Goal: Find specific page/section: Find specific page/section

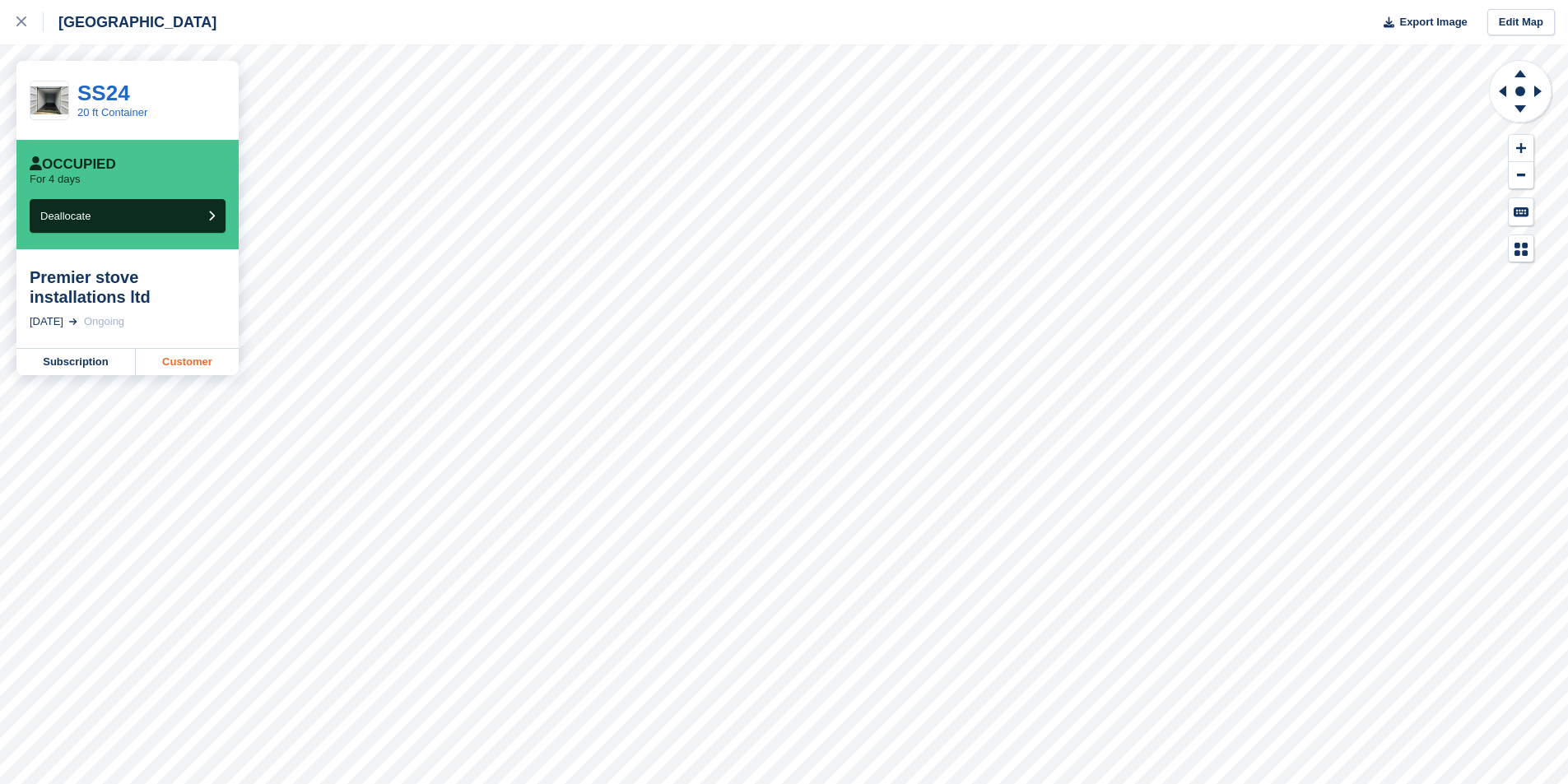
click at [191, 364] on link "Customer" at bounding box center [187, 362] width 103 height 27
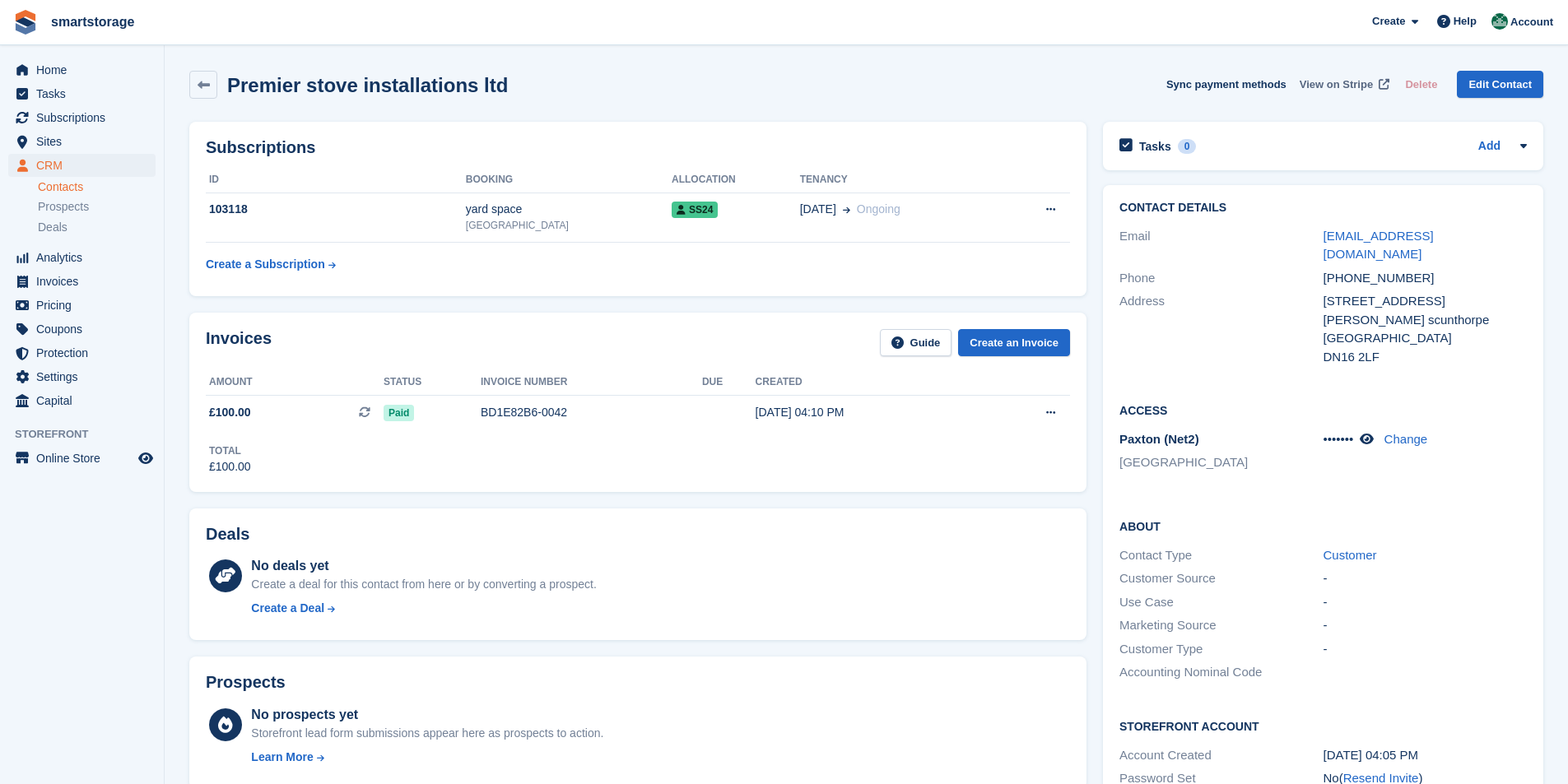
click at [1349, 84] on span "View on Stripe" at bounding box center [1336, 84] width 73 height 17
click at [51, 71] on span "Home" at bounding box center [86, 69] width 99 height 23
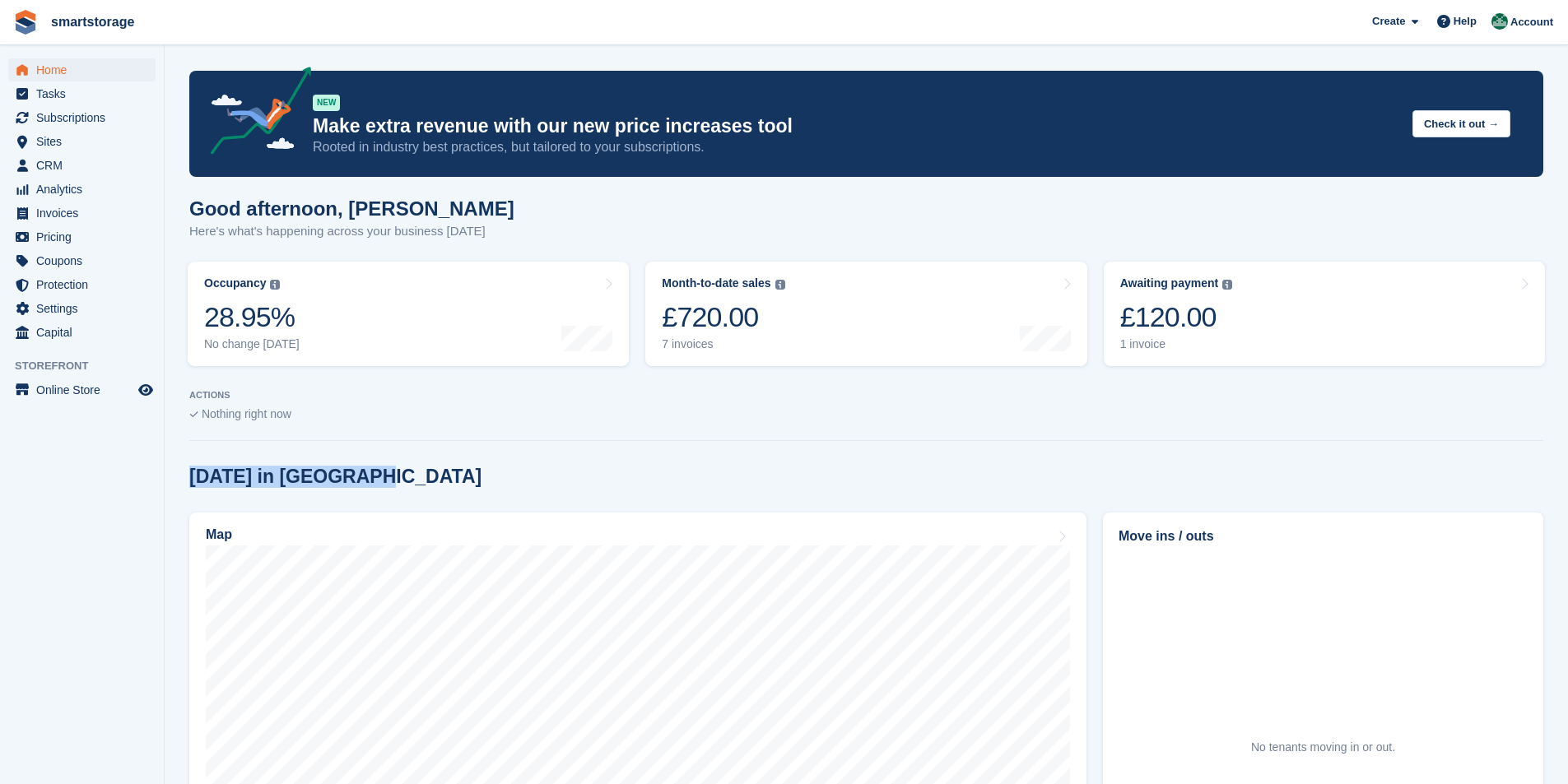
drag, startPoint x: 893, startPoint y: 464, endPoint x: 896, endPoint y: 408, distance: 56.1
click at [896, 408] on section "NEW Make extra revenue with our new price increases tool Rooted in industry bes…" at bounding box center [865, 668] width 1403 height 1337
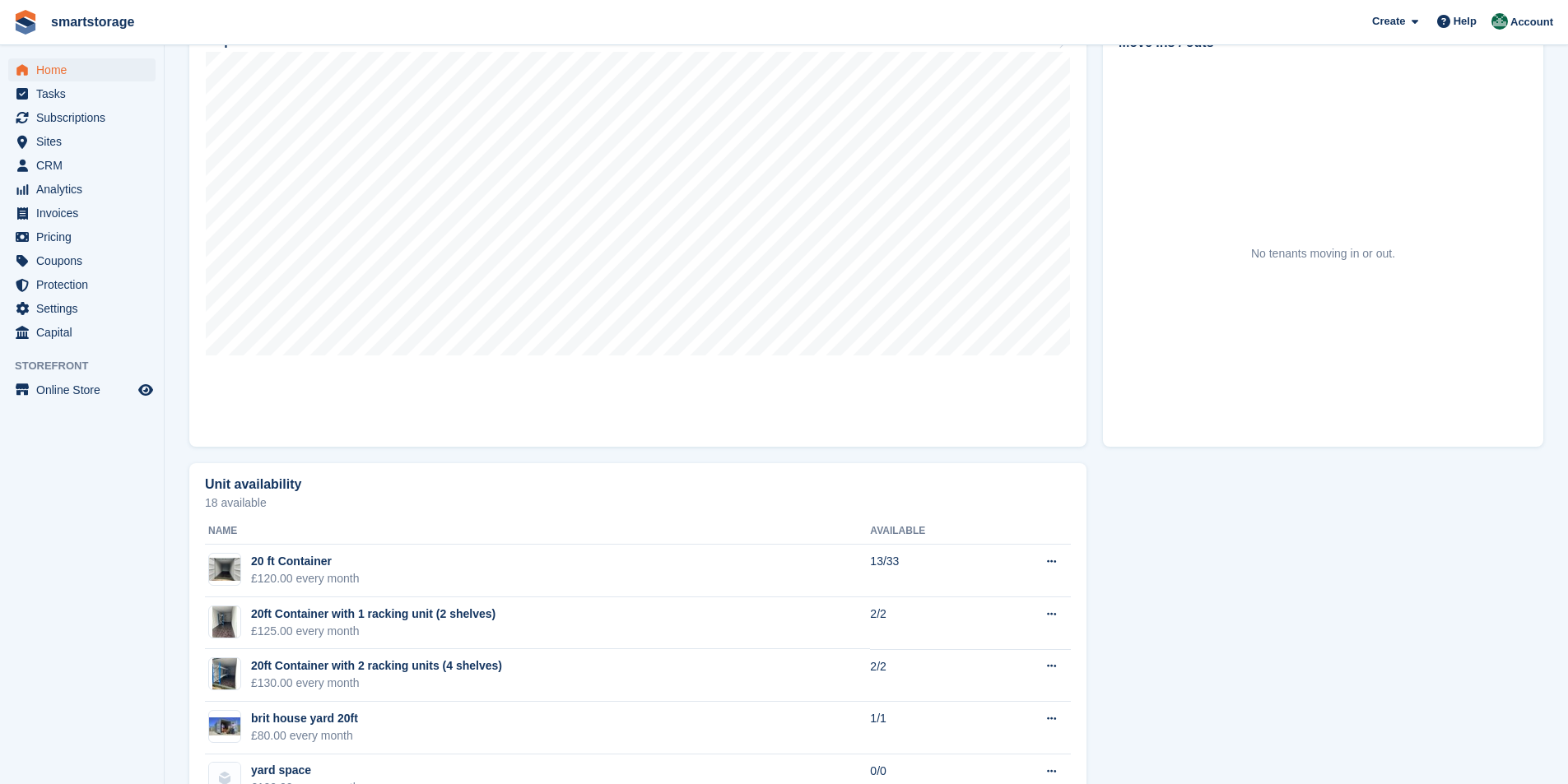
scroll to position [247, 0]
